Goal: Task Accomplishment & Management: Use online tool/utility

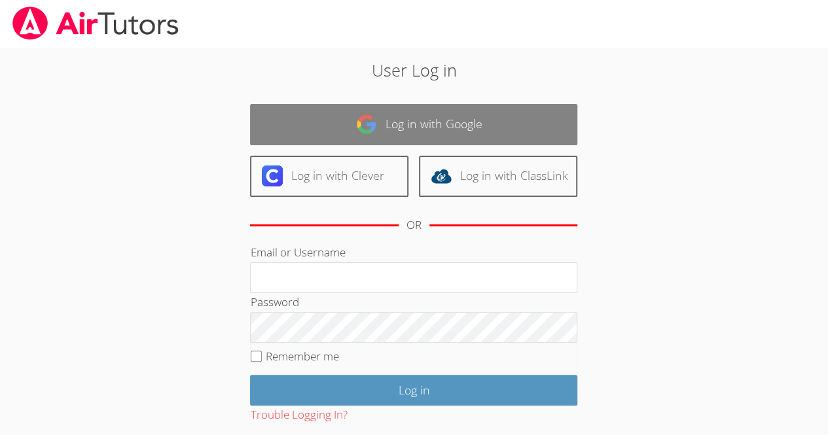
click at [407, 130] on link "Log in with Google" at bounding box center [413, 124] width 327 height 41
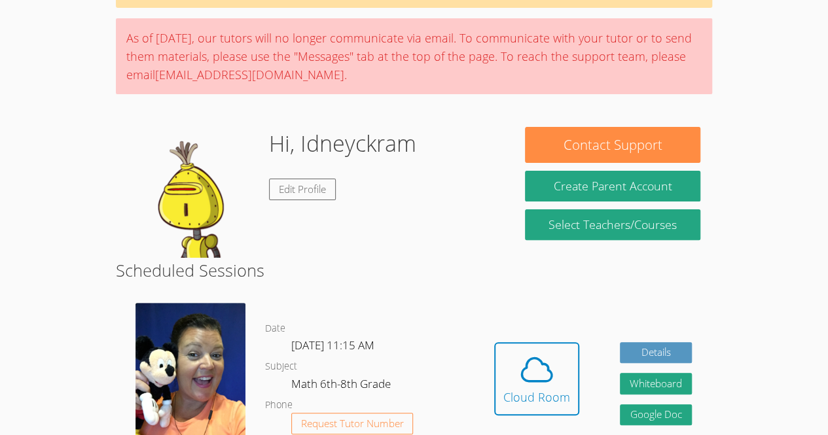
scroll to position [205, 0]
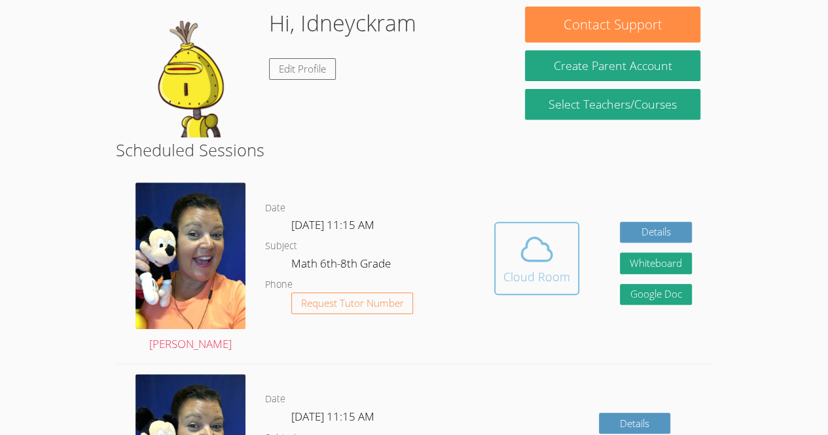
click at [525, 263] on icon at bounding box center [536, 249] width 37 height 37
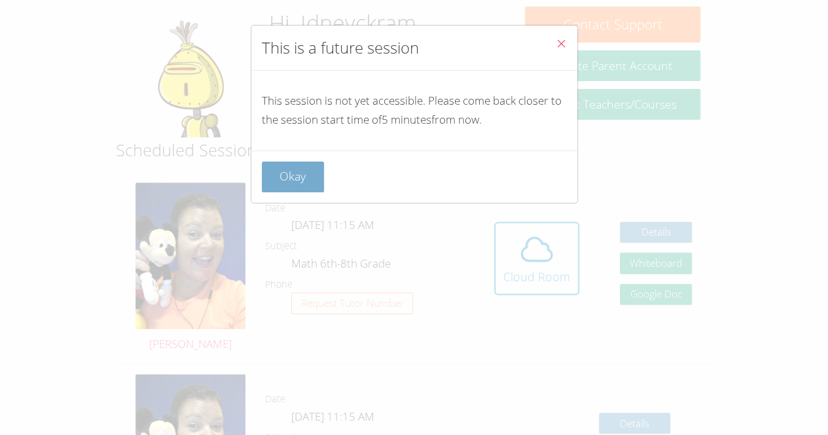
click at [298, 185] on button "Okay" at bounding box center [293, 177] width 63 height 31
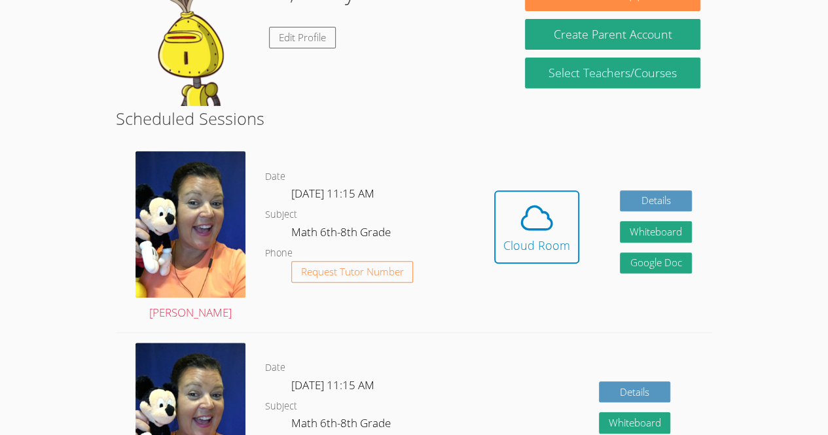
scroll to position [239, 0]
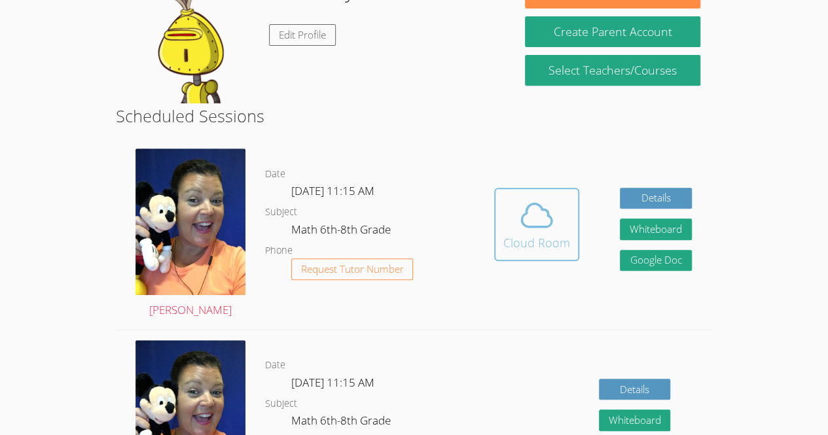
click at [552, 217] on icon at bounding box center [536, 215] width 37 height 37
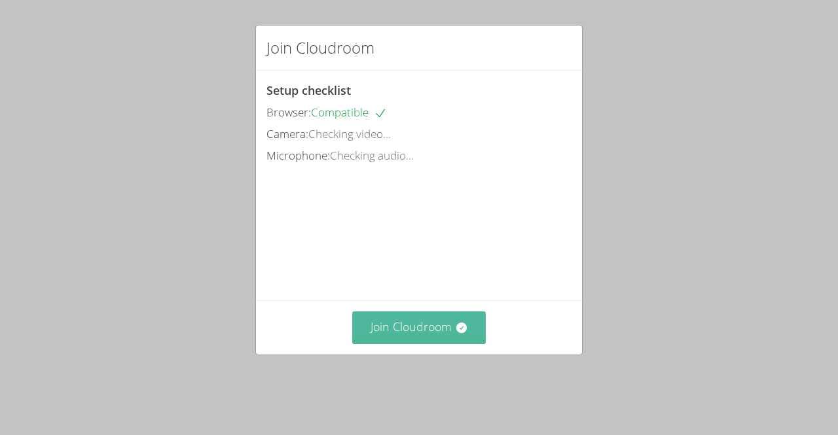
click at [401, 338] on button "Join Cloudroom" at bounding box center [419, 327] width 134 height 32
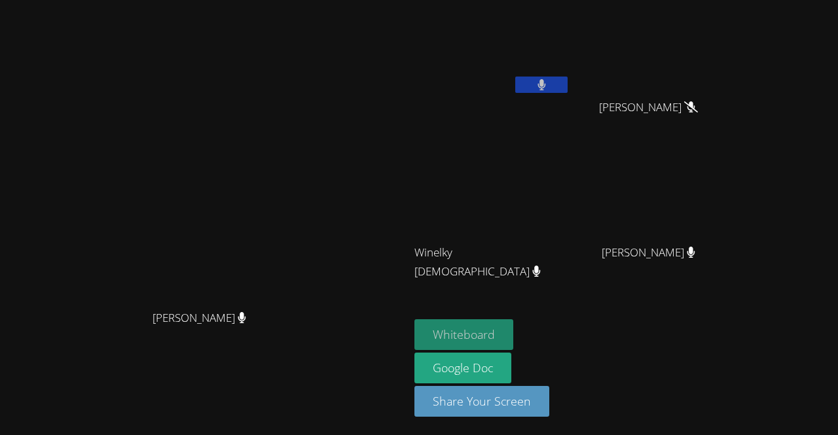
click at [513, 340] on button "Whiteboard" at bounding box center [463, 334] width 99 height 31
click at [513, 336] on button "Whiteboard" at bounding box center [463, 334] width 99 height 31
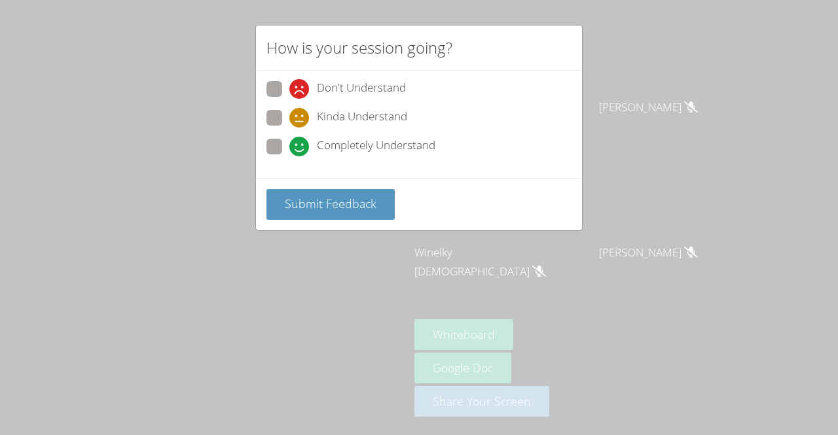
click at [289, 128] on span at bounding box center [289, 128] width 0 height 0
click at [289, 115] on input "Kinda Understand" at bounding box center [294, 115] width 11 height 11
radio input "true"
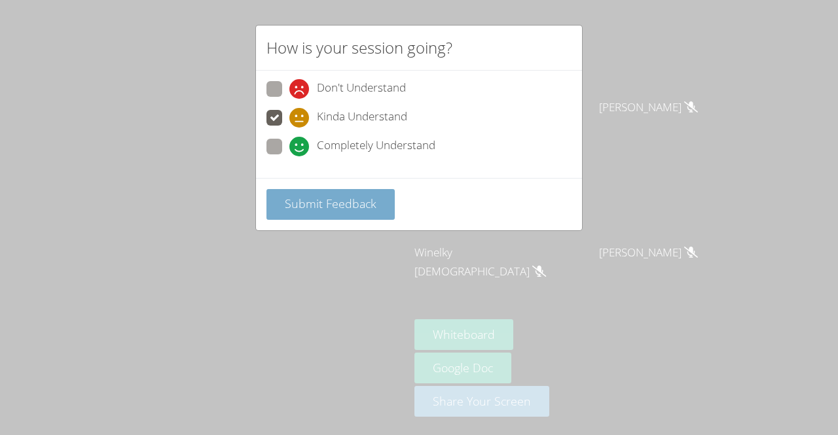
click at [352, 192] on button "Submit Feedback" at bounding box center [330, 204] width 128 height 31
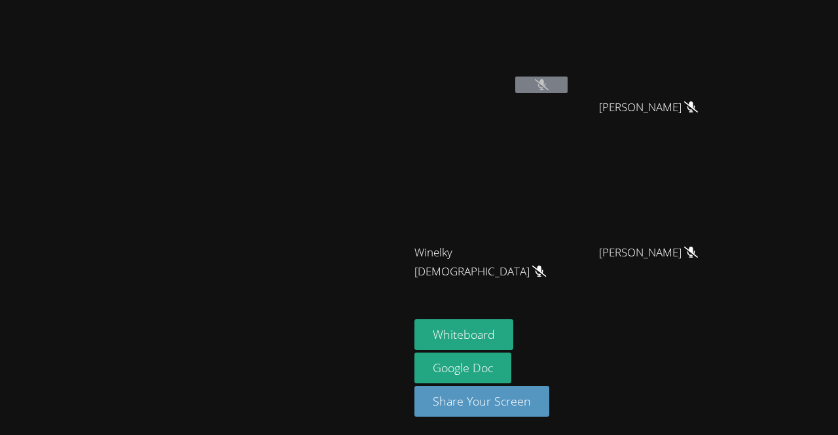
click at [303, 257] on video at bounding box center [205, 191] width 196 height 224
